Goal: Task Accomplishment & Management: Manage account settings

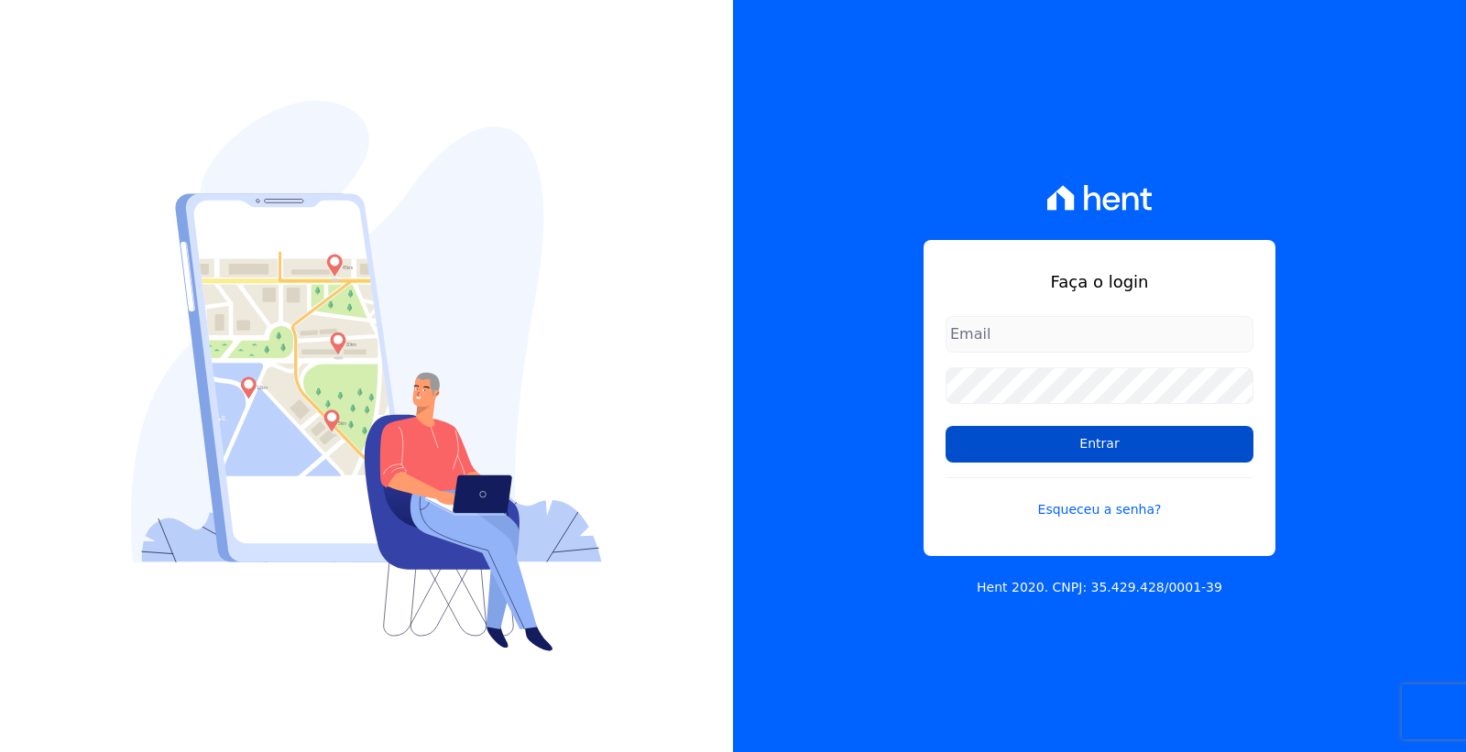
type input "cobranca@loulycaixe.com.br"
click at [1101, 438] on input "Entrar" at bounding box center [1100, 444] width 308 height 37
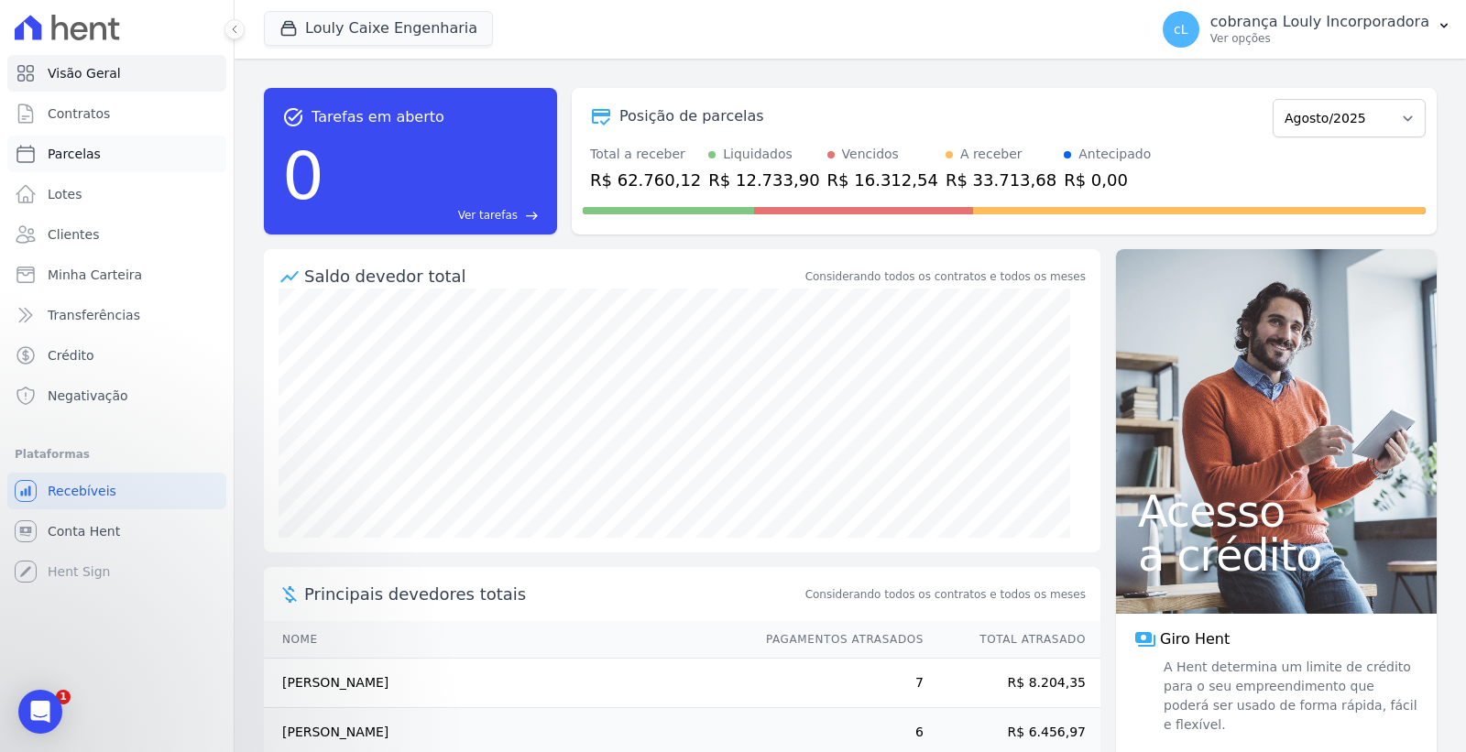
click at [110, 161] on link "Parcelas" at bounding box center [116, 154] width 219 height 37
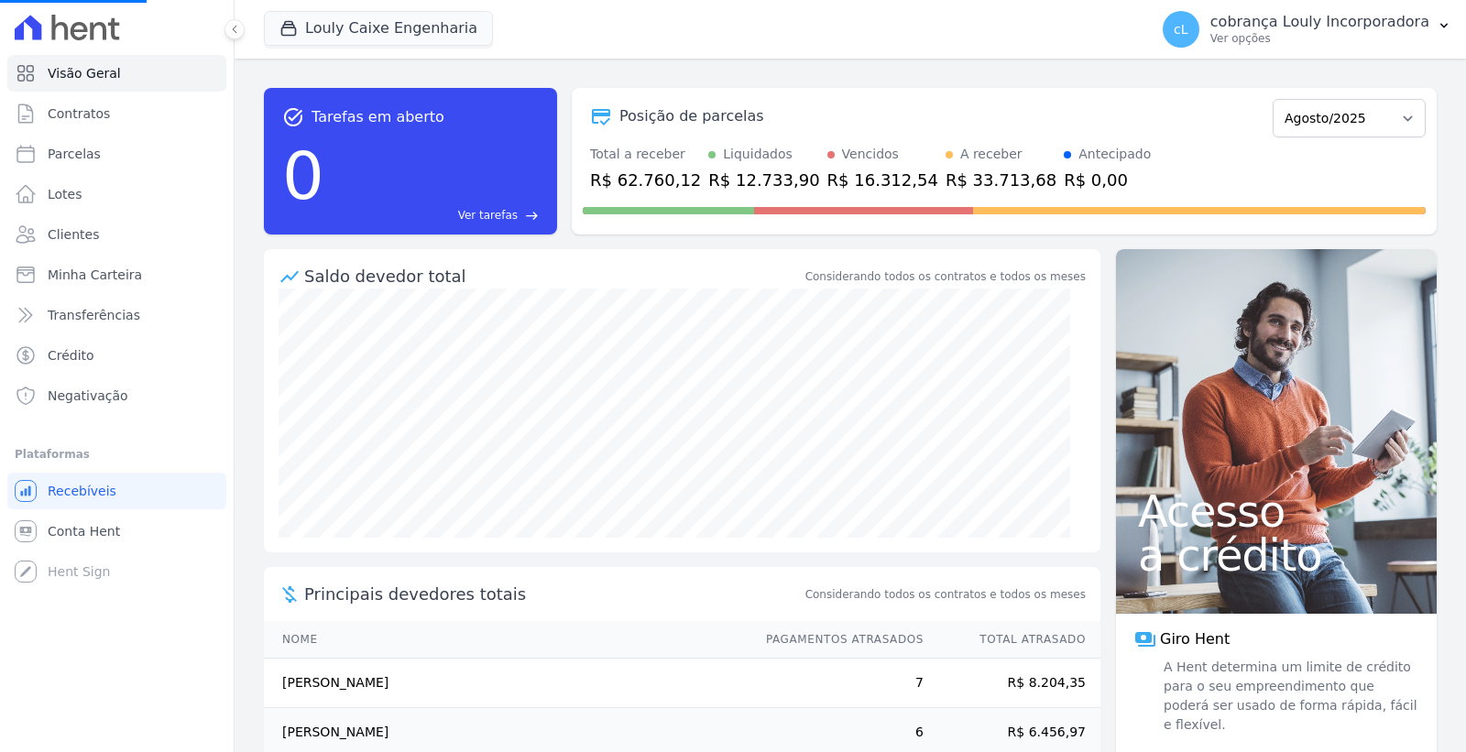
select select
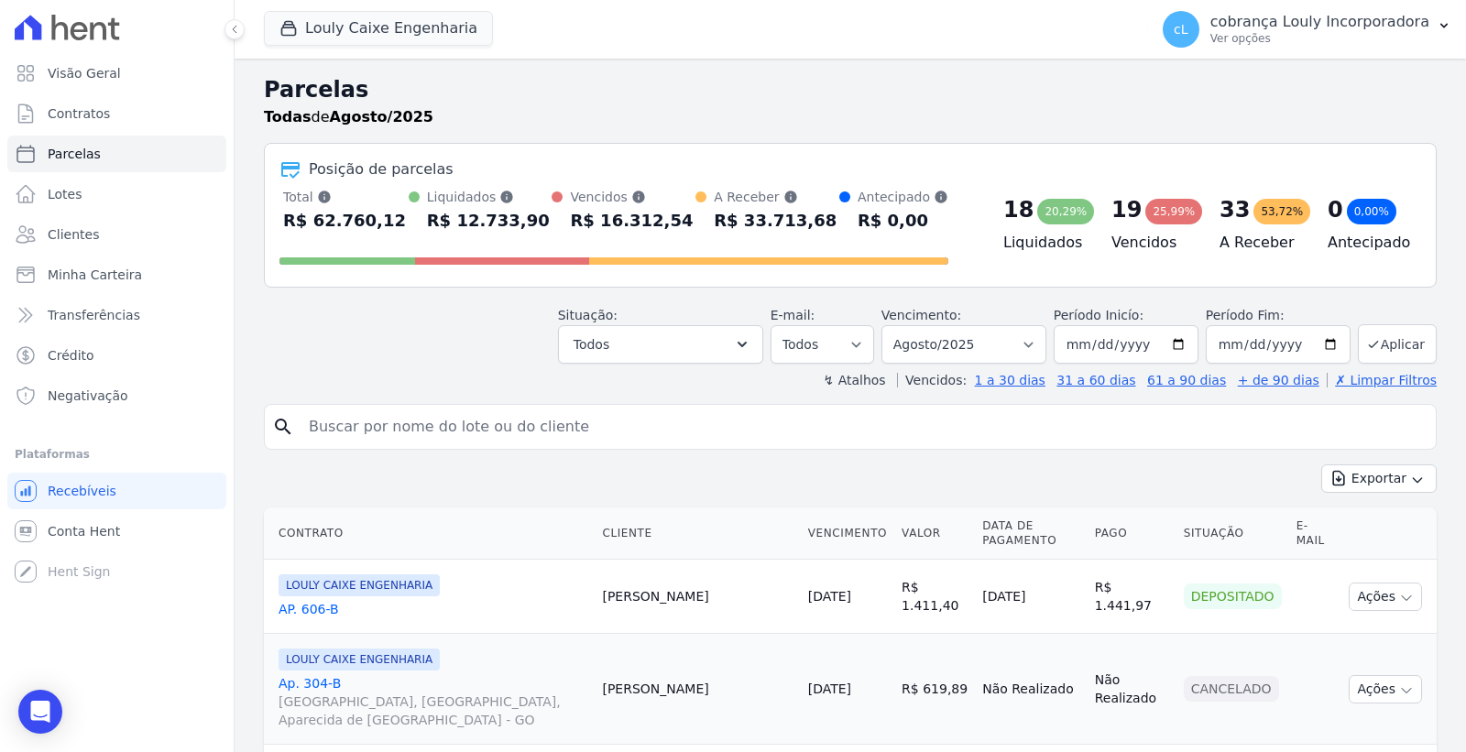
click at [437, 426] on input "search" at bounding box center [863, 427] width 1131 height 37
paste input "[PERSON_NAME]"
type input "[PERSON_NAME]"
select select
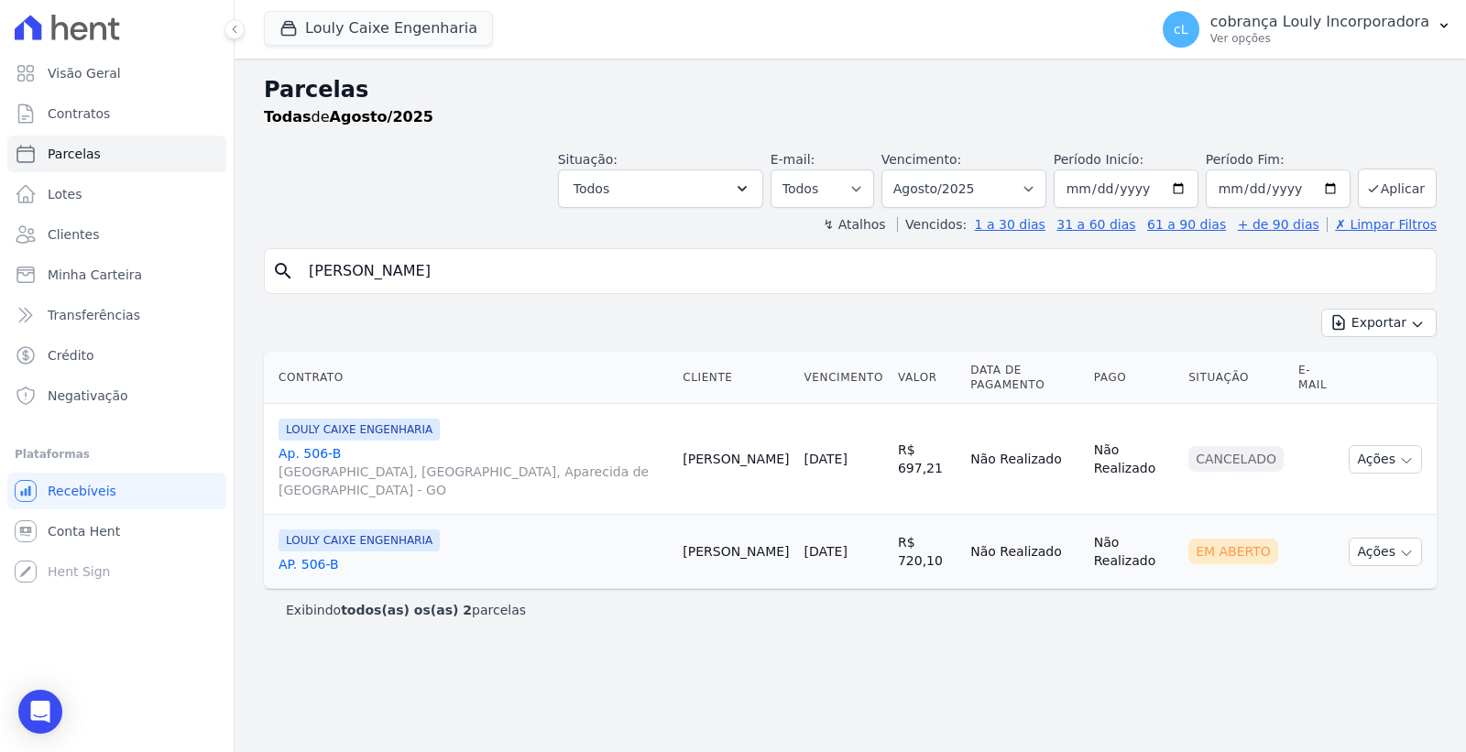
click at [322, 555] on link "AP. 506-B" at bounding box center [474, 564] width 390 height 18
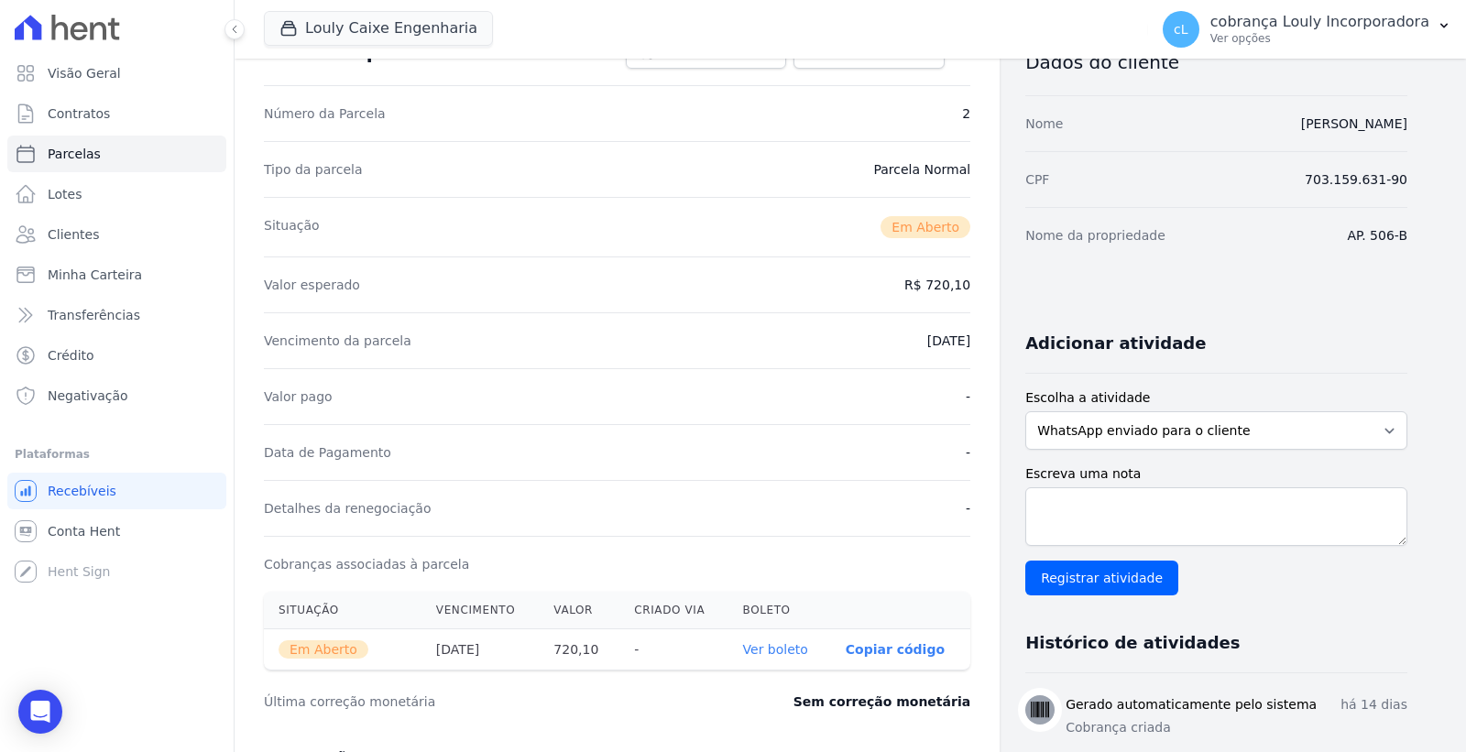
scroll to position [505, 0]
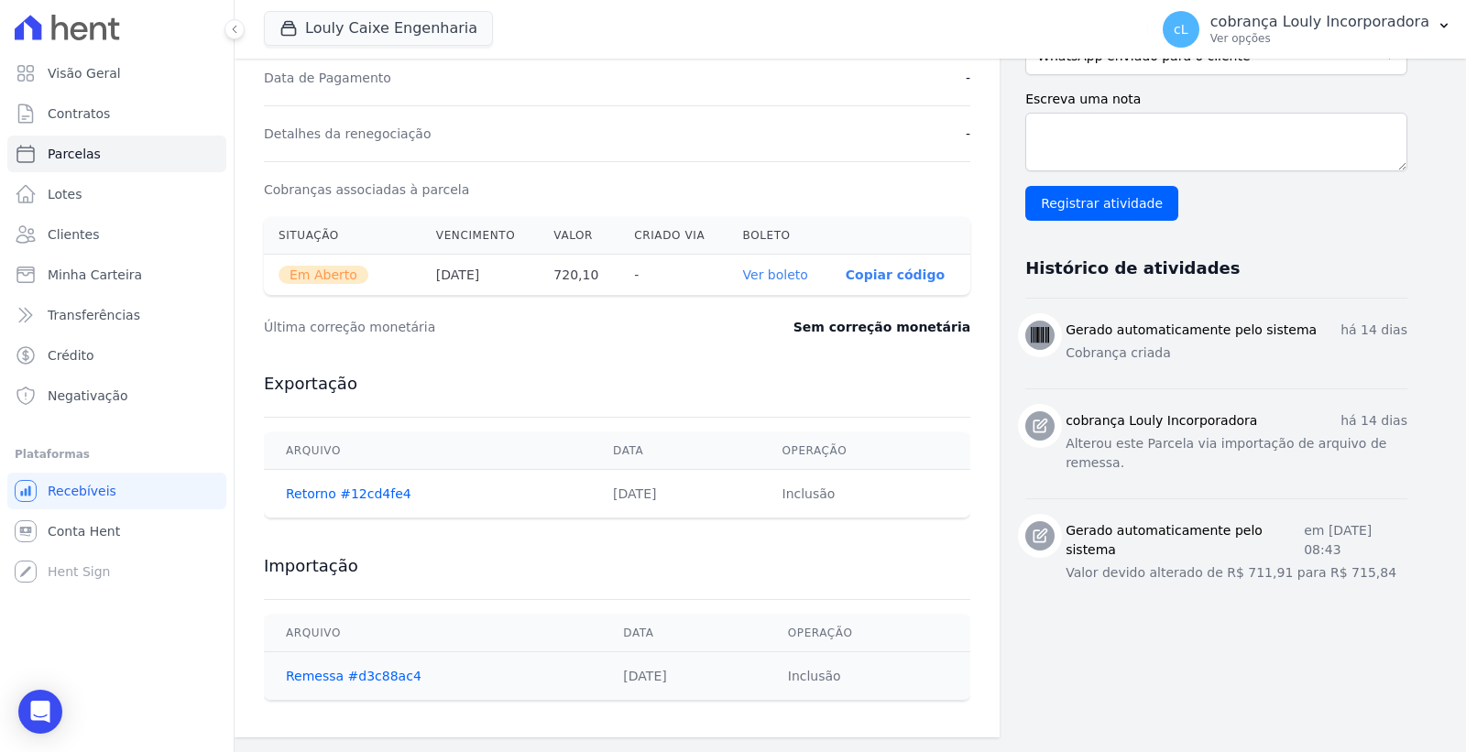
click at [763, 277] on link "Ver boleto" at bounding box center [775, 275] width 65 height 15
